Goal: Task Accomplishment & Management: Complete application form

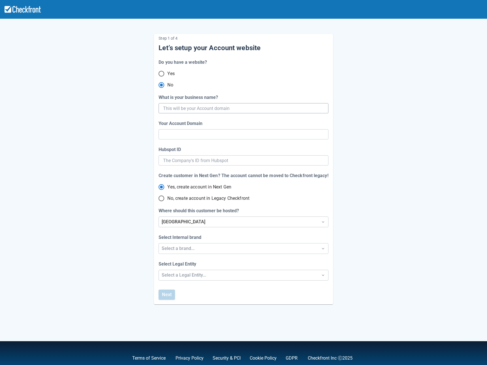
radio input "true"
click at [214, 109] on input "What is your business name?" at bounding box center [242, 108] width 159 height 10
type input "[PERSON_NAME]"
radio input "true"
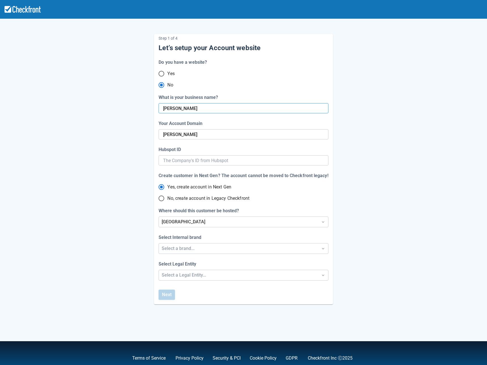
radio input "false"
type input "[PERSON_NAME]"
radio input "false"
type input "[PERSON_NAME]-nex"
type input "[PERSON_NAME] Next"
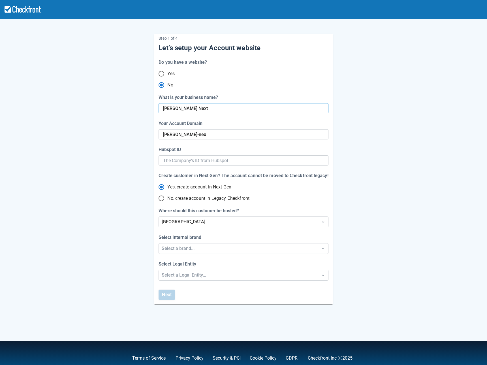
radio input "false"
type input "[PERSON_NAME]-next"
radio input "false"
type input "[PERSON_NAME] NextGen"
radio input "false"
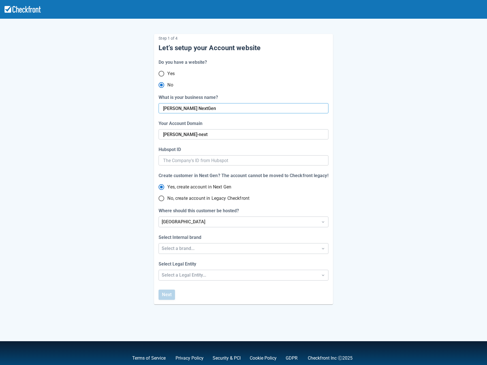
type input "[PERSON_NAME]-next-gen"
radio input "false"
type input "[PERSON_NAME] NextGen T"
radio input "false"
type input "[PERSON_NAME]-next-gen-t"
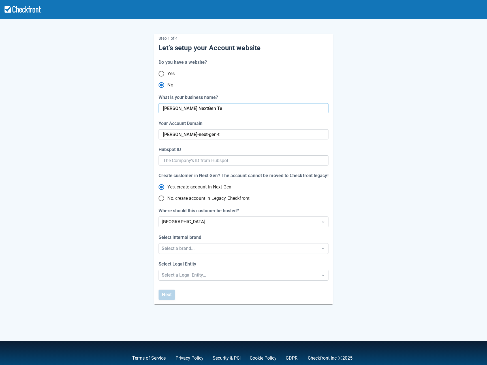
type input "[PERSON_NAME] NextGen Tes"
radio input "false"
type input "[PERSON_NAME] NextGen Test"
radio input "false"
type input "[PERSON_NAME]-next-gen-tes"
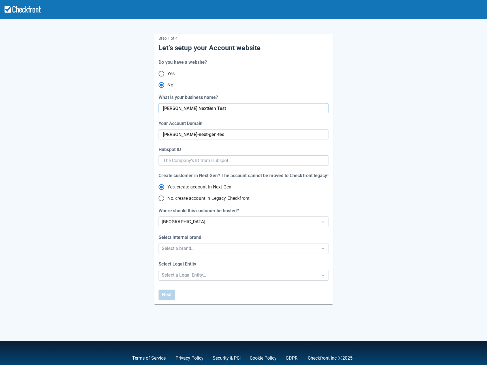
type input "[PERSON_NAME] NextGen Test"
radio input "false"
type input "[PERSON_NAME]-next-gen-test"
radio input "false"
type input "[PERSON_NAME] NextGen Test Ac"
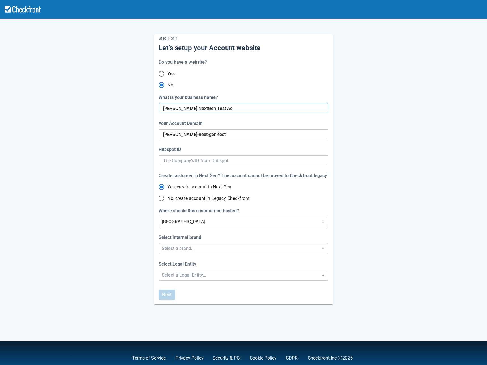
radio input "false"
type input "[PERSON_NAME] NextGen Test Accoun"
radio input "false"
type input "[PERSON_NAME] NextGen Test Account"
type input "[PERSON_NAME]-next-gen-test-ac"
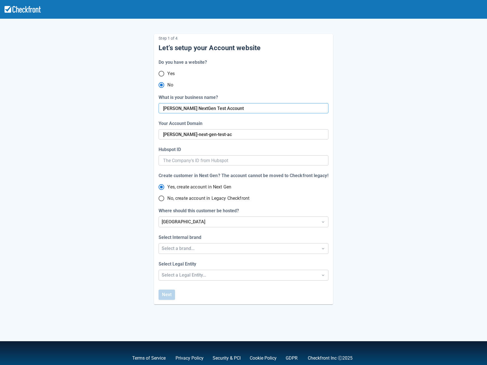
radio input "false"
type input "[PERSON_NAME]-next-gen-test-accoun"
radio input "false"
type input "[PERSON_NAME]-next-gen-test-account"
radio input "false"
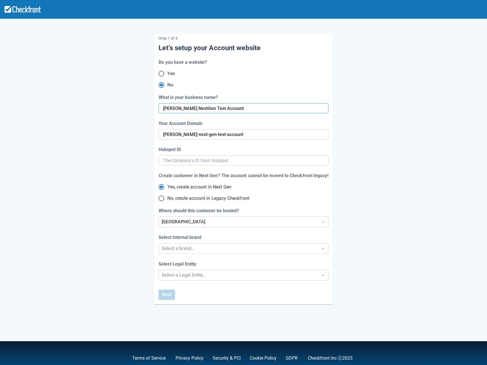
type input "[PERSON_NAME] NextGen Test Account"
click at [410, 112] on div "Step 1 of 4 Let’s setup your Account website Do you have a website? Yes No What…" at bounding box center [243, 187] width 487 height 375
click at [251, 250] on div "Select a brand..." at bounding box center [238, 248] width 153 height 7
click at [221, 263] on div "Checkfront" at bounding box center [243, 263] width 169 height 12
click at [235, 273] on div "Select a Legal Entity..." at bounding box center [238, 274] width 153 height 7
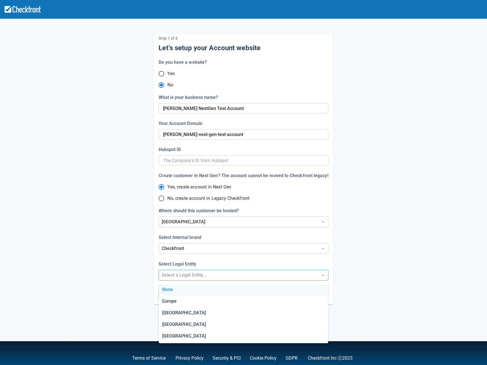
click at [420, 262] on div "Step 1 of 4 Let’s setup your Account website Do you have a website? Yes No What…" at bounding box center [243, 187] width 487 height 375
click at [230, 277] on div "Select a Legal Entity..." at bounding box center [238, 274] width 153 height 7
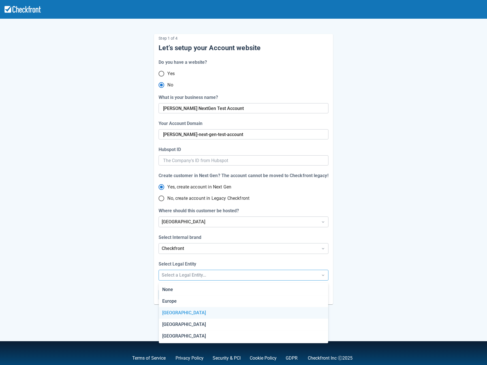
click at [192, 315] on div "[GEOGRAPHIC_DATA]" at bounding box center [243, 313] width 169 height 12
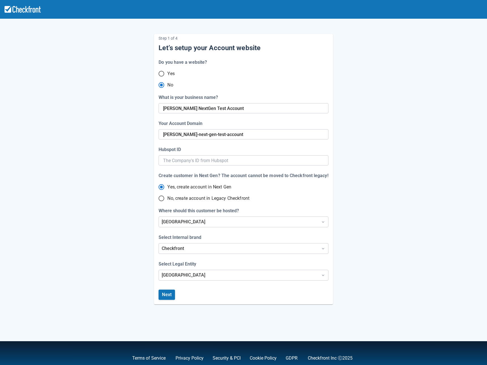
click at [406, 265] on div "Step 1 of 4 Let’s setup your Account website Do you have a website? Yes No What…" at bounding box center [243, 187] width 487 height 375
click at [184, 135] on input "[PERSON_NAME]-next-gen-test-account" at bounding box center [243, 134] width 160 height 10
radio input "false"
type input "[PERSON_NAME]-nextgen-test-account"
radio input "false"
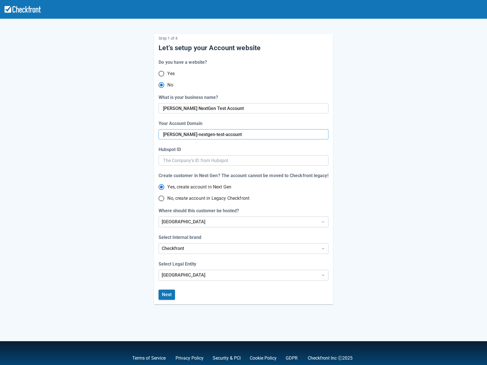
type input "[PERSON_NAME]-nextgen-test-account"
click at [382, 141] on div "Step 1 of 4 Let’s setup your Account website Do you have a website? Yes No What…" at bounding box center [243, 164] width 323 height 279
click at [174, 107] on input "[PERSON_NAME] NextGen Test Account" at bounding box center [242, 108] width 159 height 10
paste input "[PERSON_NAME]"
type input "[PERSON_NAME] Test Account"
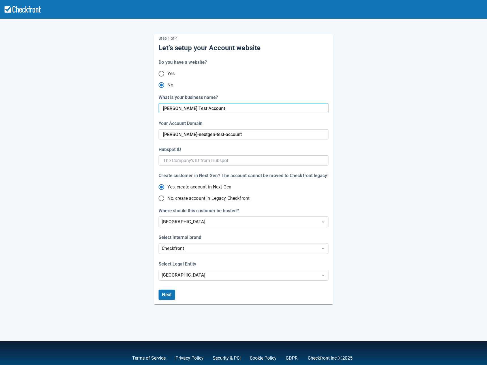
radio input "false"
type input "[PERSON_NAME] NextGen Test Account"
radio input "false"
type input "[PERSON_NAME] NextGen Test Account"
click at [174, 135] on input "[PERSON_NAME]-nextgen-test-account" at bounding box center [243, 134] width 160 height 10
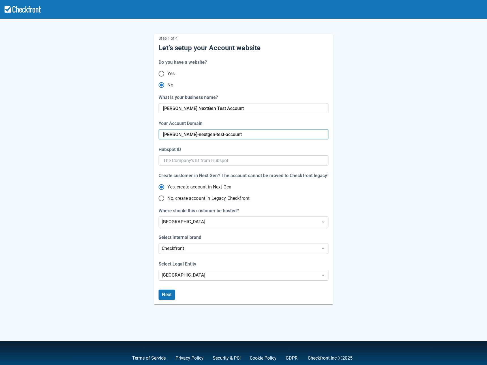
radio input "false"
type input "[PERSON_NAME]--nextgen-test-account"
paste input "[PERSON_NAME]"
radio input "false"
type input "[PERSON_NAME]--manahannextgen-test-account"
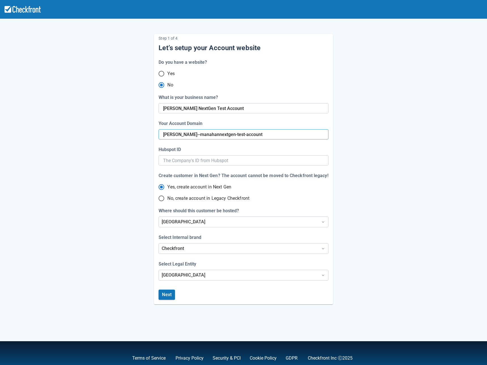
radio input "false"
type input "[PERSON_NAME]--manahannextgen-test-account-"
radio input "false"
type input "[PERSON_NAME]--manahannextgen-test-account"
click at [175, 134] on input "[PERSON_NAME]--manahannextgen-test-account" at bounding box center [243, 134] width 160 height 10
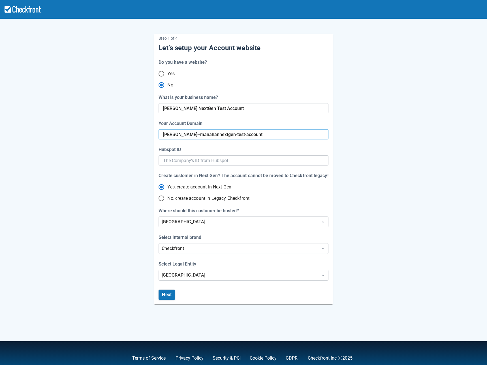
radio input "false"
type input "[PERSON_NAME]-manahannextgen-test-account"
click at [192, 135] on input "[PERSON_NAME]-manahannextgen-test-account" at bounding box center [243, 134] width 160 height 10
radio input "false"
type input "[PERSON_NAME]-nextgen-test-account"
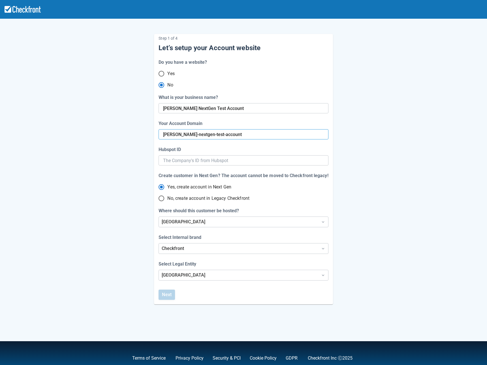
radio input "false"
type input "[PERSON_NAME]-nextgen-test-account"
click at [368, 137] on div "Step 1 of 4 Let’s setup your Account website Do you have a website? Yes No What…" at bounding box center [243, 164] width 323 height 279
click at [170, 295] on button "Next" at bounding box center [167, 294] width 16 height 10
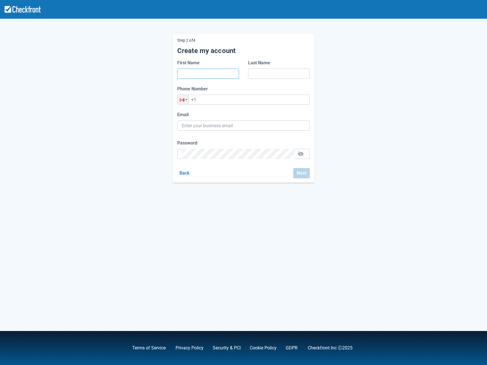
click at [211, 76] on input "First Name" at bounding box center [208, 73] width 53 height 10
type input "[PERSON_NAME]"
click at [218, 125] on input "Email" at bounding box center [243, 125] width 123 height 10
paste input "[PERSON_NAME][EMAIL_ADDRESS][PERSON_NAME][DOMAIN_NAME]"
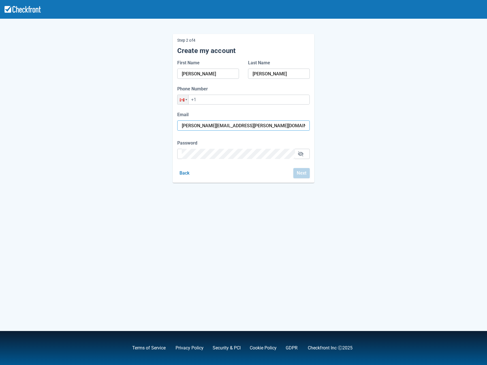
type input "[PERSON_NAME][EMAIL_ADDRESS][PERSON_NAME][DOMAIN_NAME]"
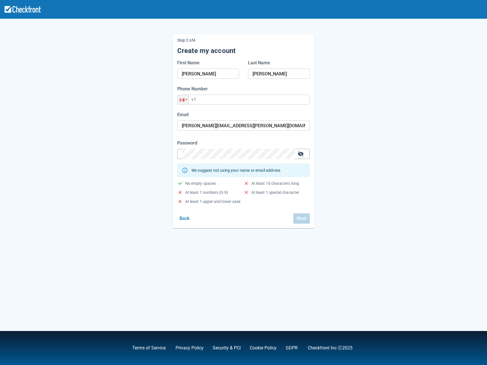
click at [304, 155] on button "button" at bounding box center [300, 153] width 9 height 9
click at [160, 153] on div "Step 2 of 4 Create my account First Name [PERSON_NAME] Last Name [PERSON_NAME] …" at bounding box center [243, 126] width 323 height 203
click at [283, 140] on div "Password" at bounding box center [243, 143] width 132 height 7
click at [359, 172] on div "Step 2 of 4 Create my account First Name [PERSON_NAME] Last Name [PERSON_NAME] …" at bounding box center [243, 126] width 323 height 203
click at [237, 104] on div "Phone Number Phone +1" at bounding box center [244, 98] width 142 height 26
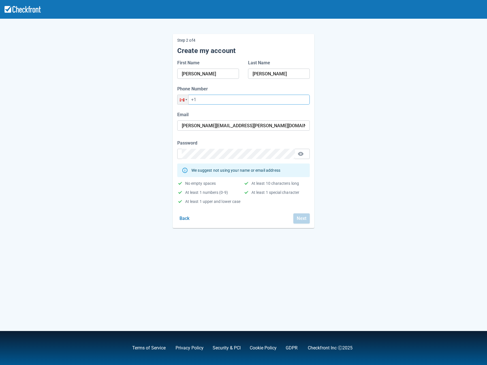
click at [239, 103] on input "+1" at bounding box center [243, 100] width 132 height 10
type input "[PHONE_NUMBER]"
drag, startPoint x: 382, startPoint y: 130, endPoint x: 377, endPoint y: 132, distance: 4.7
click at [382, 130] on div "Step 2 of 4 Create my account First Name [PERSON_NAME] Last Name [PERSON_NAME] …" at bounding box center [243, 126] width 323 height 203
click at [305, 218] on button "Next" at bounding box center [301, 218] width 16 height 10
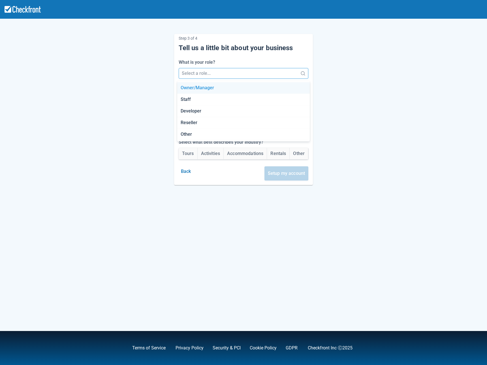
click at [234, 78] on div "Select a role..." at bounding box center [238, 73] width 119 height 10
click at [218, 89] on div "Owner/Manager" at bounding box center [243, 88] width 132 height 12
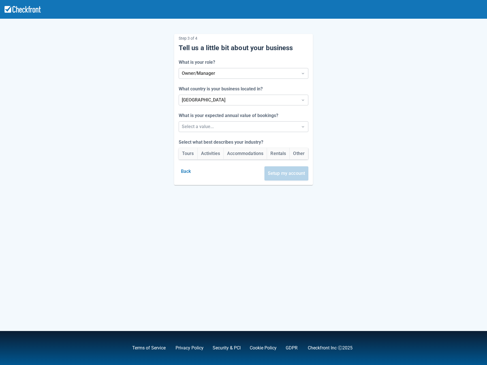
click at [255, 118] on label "What is your expected annual value of bookings?" at bounding box center [230, 115] width 102 height 7
click at [254, 123] on div at bounding box center [239, 127] width 114 height 8
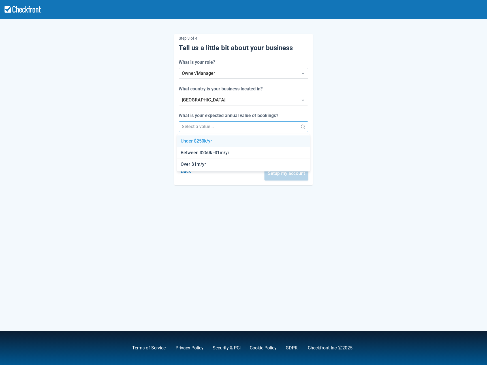
click at [218, 140] on div "Under $250k/yr" at bounding box center [243, 141] width 132 height 12
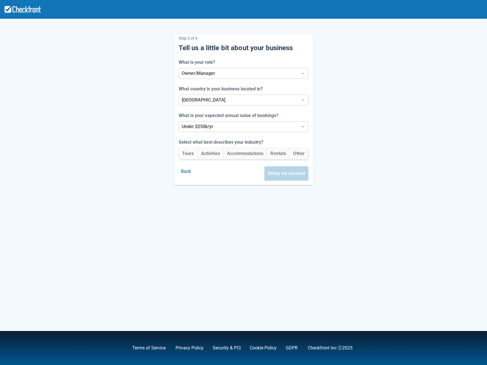
click at [238, 170] on div "Back Setup my account" at bounding box center [242, 174] width 132 height 21
click at [209, 156] on button "Activities" at bounding box center [211, 153] width 26 height 11
click at [187, 155] on button "Tours" at bounding box center [188, 153] width 19 height 11
click at [297, 175] on button "Setup my account" at bounding box center [286, 173] width 44 height 14
